Goal: Navigation & Orientation: Find specific page/section

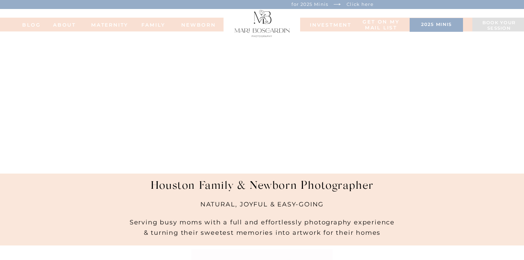
click at [331, 27] on nav "INVESTMENT" at bounding box center [327, 24] width 35 height 5
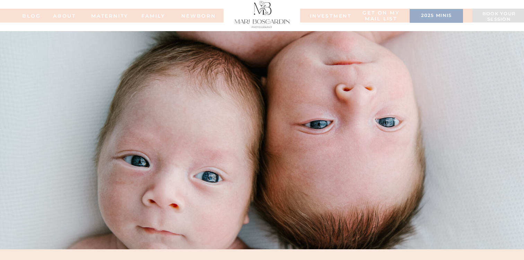
click at [440, 14] on h3 "2025 minis" at bounding box center [436, 16] width 46 height 7
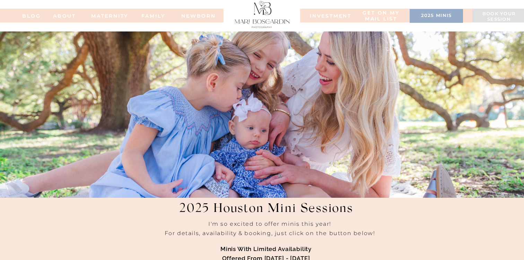
click at [150, 15] on nav "FAMILy" at bounding box center [153, 15] width 28 height 5
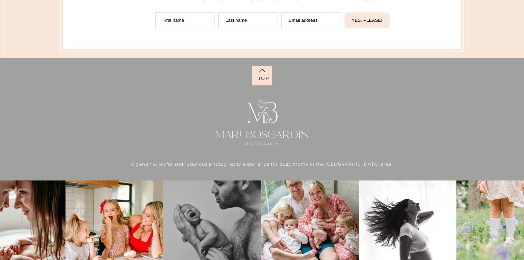
scroll to position [3560, 0]
